Goal: Entertainment & Leisure: Consume media (video, audio)

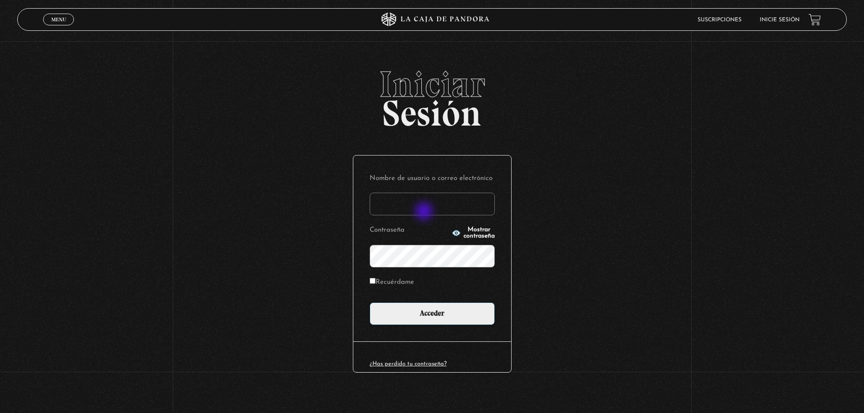
click at [425, 212] on input "Nombre de usuario o correo electrónico" at bounding box center [432, 204] width 125 height 23
type input "thehelixgirl17@gmail.com"
click at [370, 303] on input "Acceder" at bounding box center [432, 314] width 125 height 23
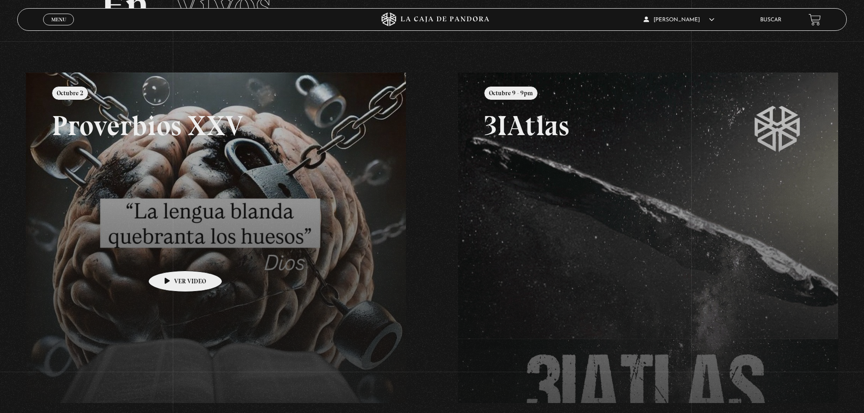
scroll to position [82, 0]
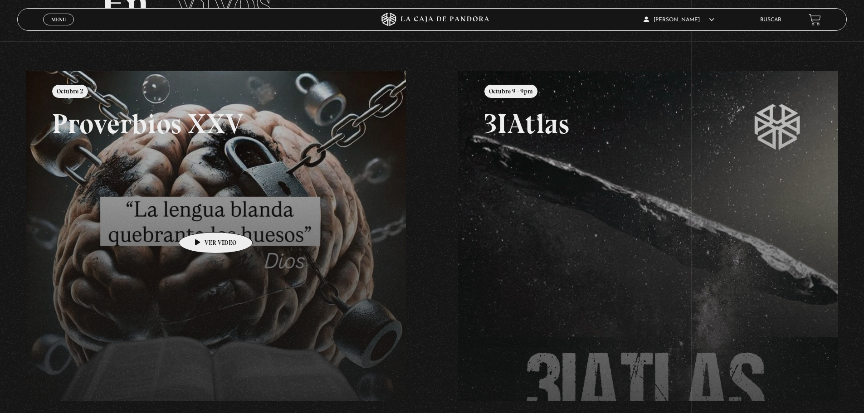
click at [201, 219] on link at bounding box center [458, 277] width 864 height 413
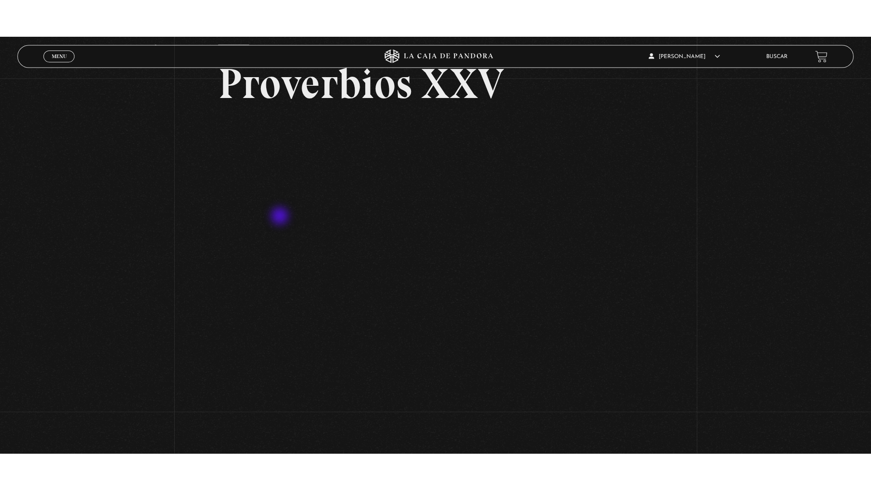
scroll to position [77, 0]
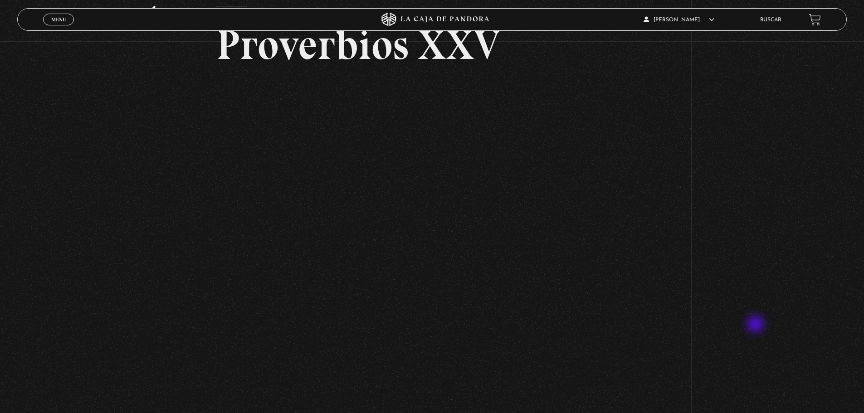
click at [757, 325] on div "Volver Octubre 2 Proverbios XXV" at bounding box center [432, 175] width 864 height 421
